Goal: Transaction & Acquisition: Purchase product/service

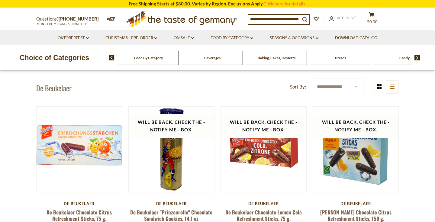
scroll to position [22, 0]
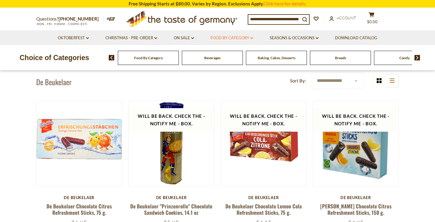
click at [239, 38] on link "Food By Category dropdown_arrow" at bounding box center [232, 38] width 43 height 7
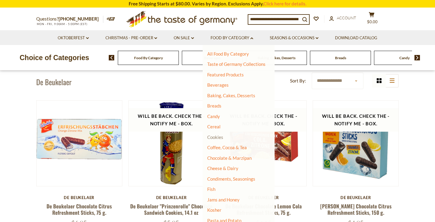
click at [212, 137] on link "Cookies" at bounding box center [215, 137] width 16 height 5
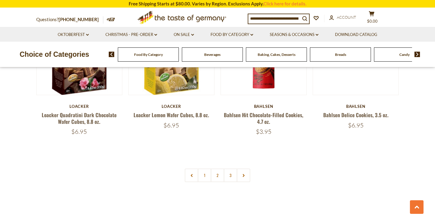
scroll to position [1431, 0]
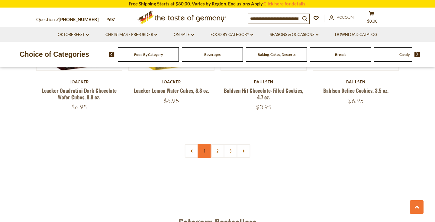
click at [206, 151] on link "1" at bounding box center [205, 151] width 14 height 14
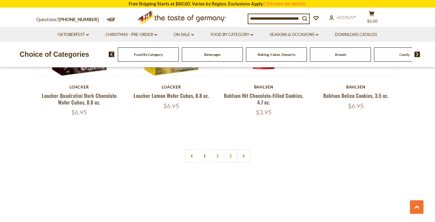
scroll to position [1486, 0]
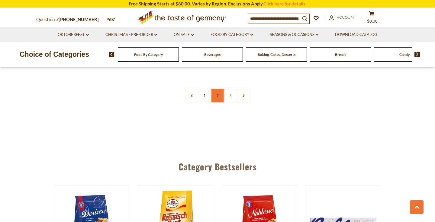
click at [218, 96] on link "2" at bounding box center [218, 96] width 14 height 14
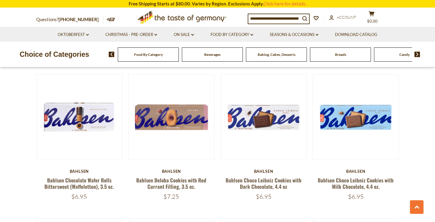
scroll to position [332, 0]
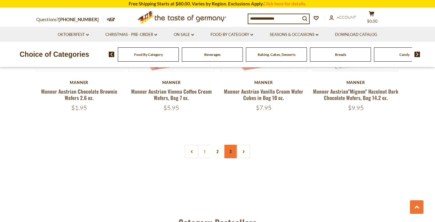
click at [234, 147] on link "3" at bounding box center [231, 152] width 14 height 14
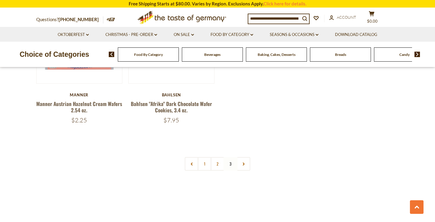
scroll to position [392, 0]
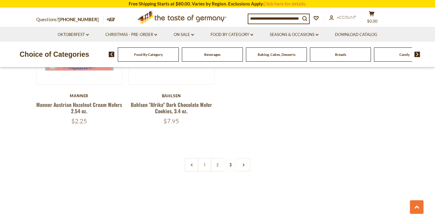
click at [245, 163] on link at bounding box center [244, 165] width 14 height 14
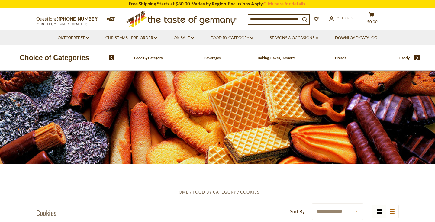
scroll to position [6, 0]
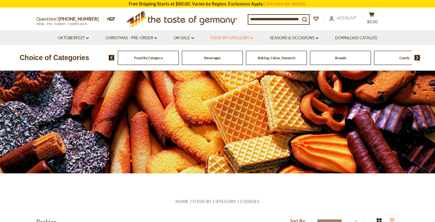
click at [223, 35] on link "Food By Category dropdown_arrow" at bounding box center [232, 38] width 43 height 7
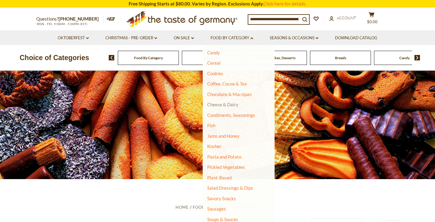
scroll to position [0, 0]
